Goal: Task Accomplishment & Management: Complete application form

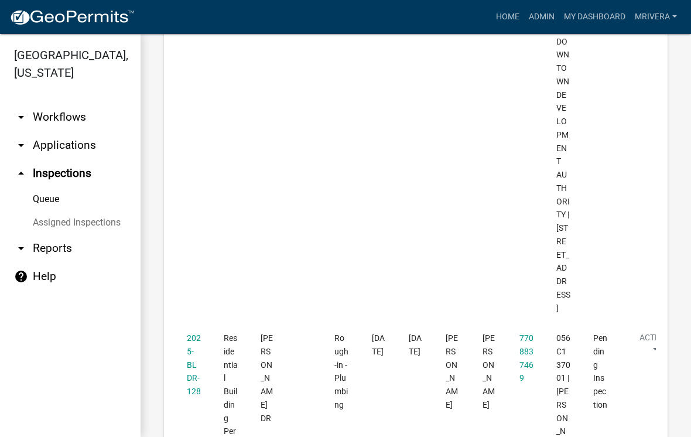
scroll to position [3615, 0]
click at [193, 335] on link "2025-BLDR-128" at bounding box center [194, 366] width 14 height 63
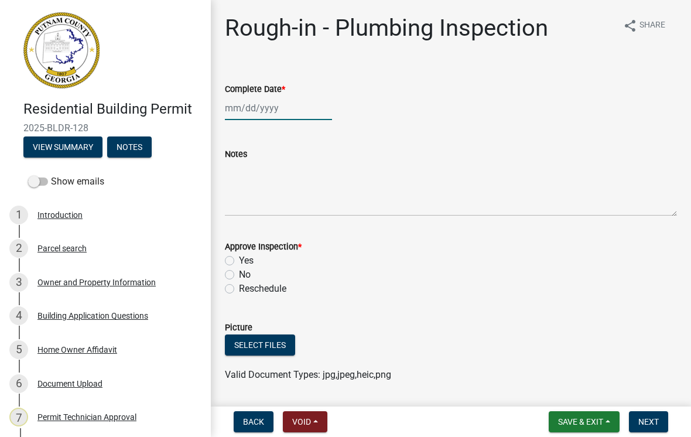
click at [261, 101] on div at bounding box center [278, 108] width 107 height 24
select select "10"
select select "2025"
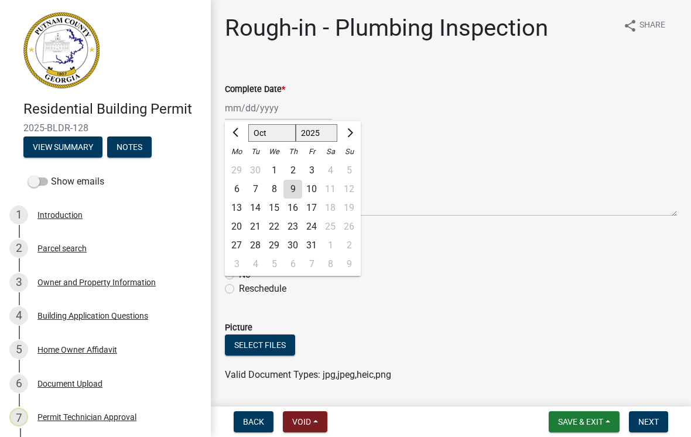
click at [300, 188] on div "9" at bounding box center [292, 189] width 19 height 19
type input "[DATE]"
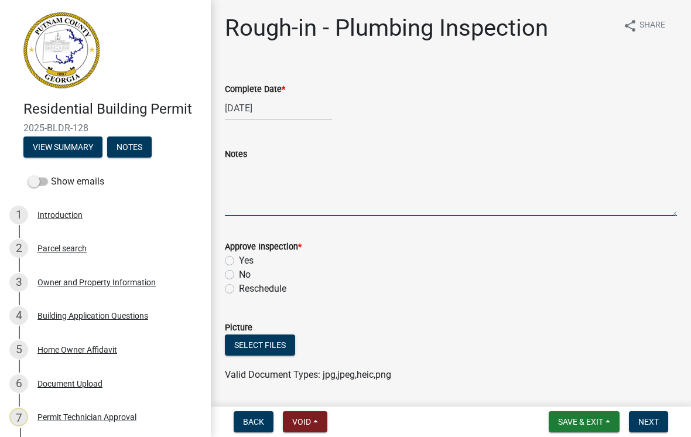
click at [287, 178] on textarea "Notes" at bounding box center [451, 188] width 452 height 55
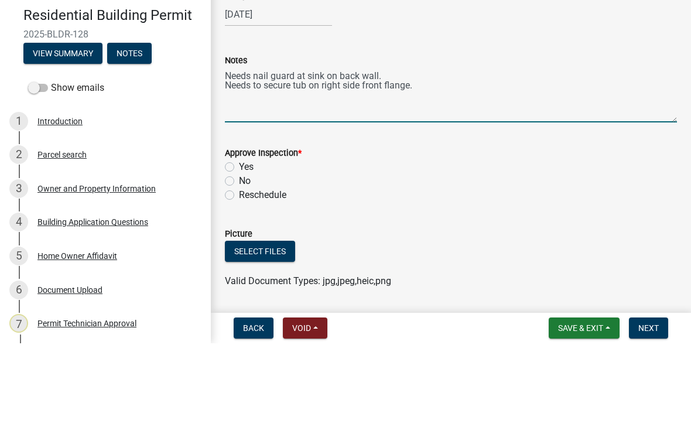
type textarea "Needs nail guard at sink on back wall. Needs to secure tub on right side front …"
click at [240, 253] on label "Yes" at bounding box center [246, 260] width 15 height 14
click at [240, 253] on input "Yes" at bounding box center [243, 257] width 8 height 8
radio input "true"
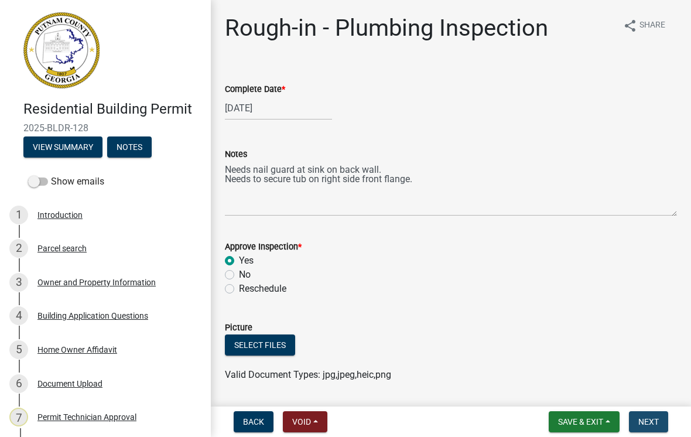
click at [655, 418] on span "Next" at bounding box center [648, 421] width 20 height 9
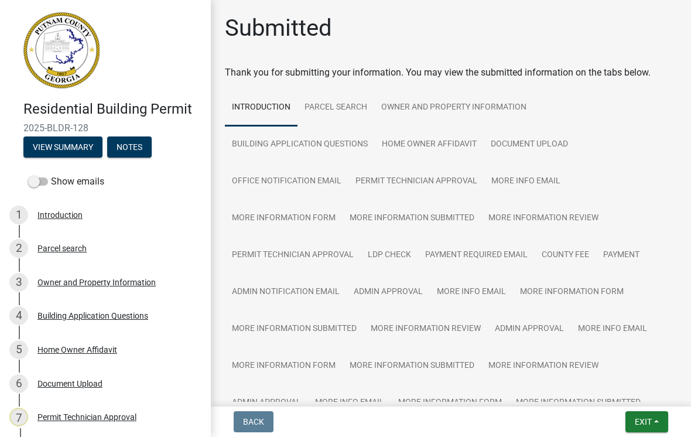
click at [664, 411] on button "Exit" at bounding box center [646, 421] width 43 height 21
click at [622, 395] on button "Save & Exit" at bounding box center [622, 391] width 94 height 28
